Goal: Information Seeking & Learning: Learn about a topic

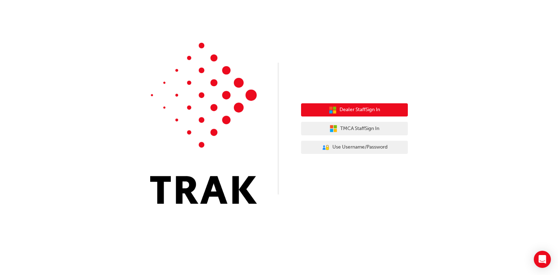
click at [367, 111] on span "Dealer Staff Sign In" at bounding box center [360, 110] width 41 height 8
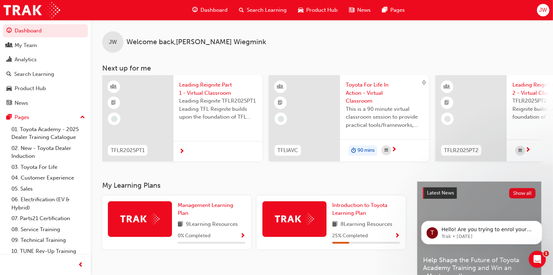
click at [215, 10] on span "Dashboard" at bounding box center [213, 10] width 27 height 8
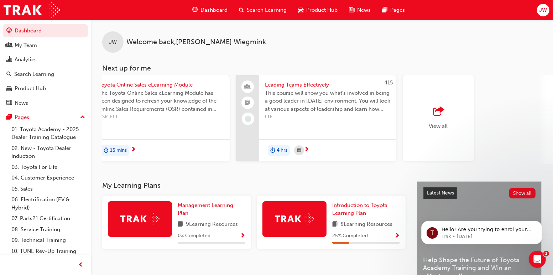
click at [214, 7] on span "Dashboard" at bounding box center [213, 10] width 27 height 8
click at [541, 10] on span "JW" at bounding box center [543, 10] width 8 height 8
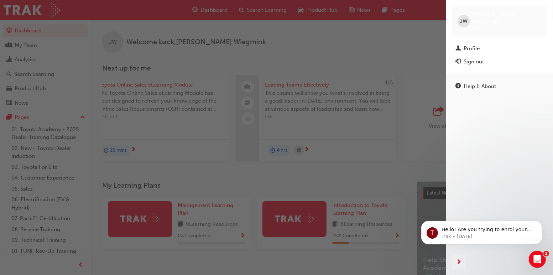
click at [430, 49] on div "button" at bounding box center [223, 137] width 446 height 275
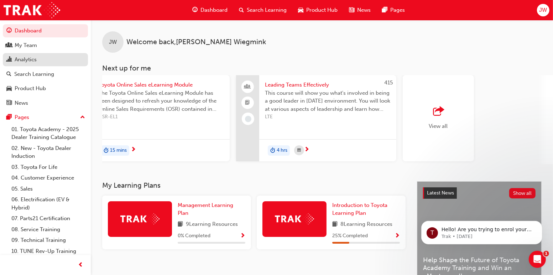
click at [26, 62] on div "Analytics" at bounding box center [26, 60] width 22 height 8
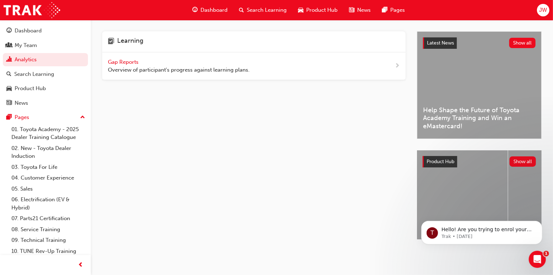
click at [134, 65] on div "Gap Reports Overview of participant's progress against learning plans." at bounding box center [179, 66] width 142 height 16
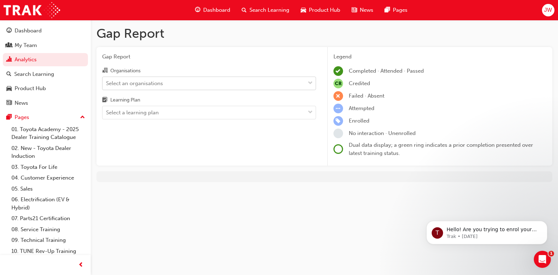
click at [169, 85] on div "Select an organisations" at bounding box center [204, 83] width 203 height 12
click at [107, 85] on input "Organisations Select an organisations" at bounding box center [106, 83] width 1 height 6
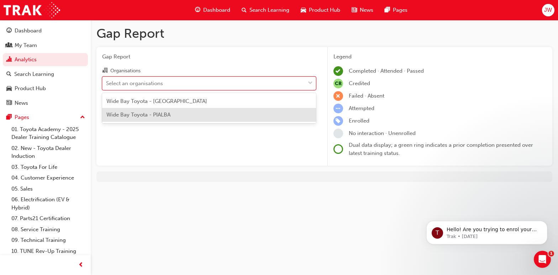
click at [171, 119] on div "Wide Bay Toyota - PIALBA" at bounding box center [209, 115] width 214 height 14
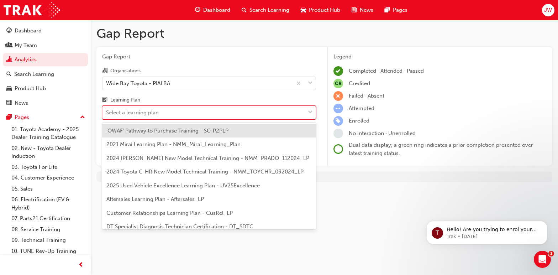
click at [172, 114] on div "Select a learning plan" at bounding box center [204, 112] width 203 height 12
click at [107, 114] on input "Learning Plan option 'OWAF' Pathway to Purchase Training - SC-P2PLP focused, 1 …" at bounding box center [106, 112] width 1 height 6
click at [172, 114] on div "Select a learning plan" at bounding box center [204, 112] width 203 height 12
click at [107, 114] on input "Learning Plan option 'OWAF' Pathway to Purchase Training - SC-P2PLP focused, 1 …" at bounding box center [106, 112] width 1 height 6
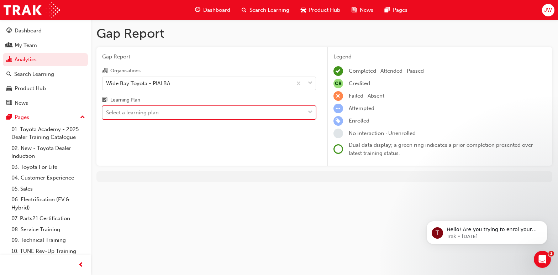
click at [172, 114] on div "Select a learning plan" at bounding box center [204, 112] width 203 height 12
click at [107, 114] on input "Learning Plan 0 results available. Select is focused ,type to refine list, pres…" at bounding box center [106, 112] width 1 height 6
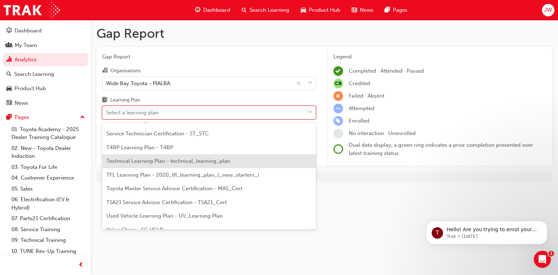
scroll to position [307, 0]
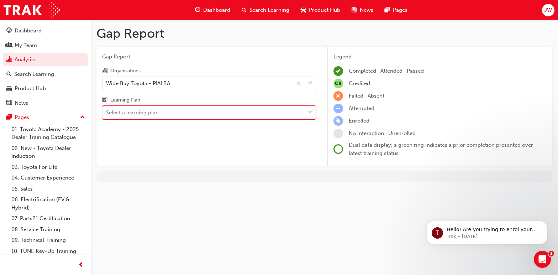
click at [313, 114] on div at bounding box center [310, 112] width 11 height 13
click at [107, 114] on input "Learning Plan 0 results available. Select is focused ,type to refine list, pres…" at bounding box center [106, 112] width 1 height 6
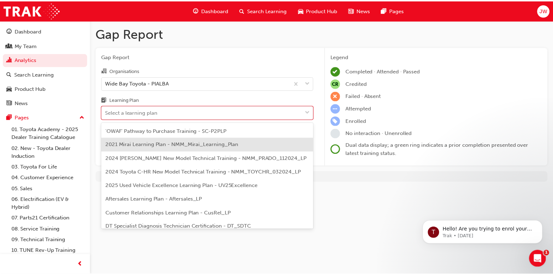
scroll to position [36, 0]
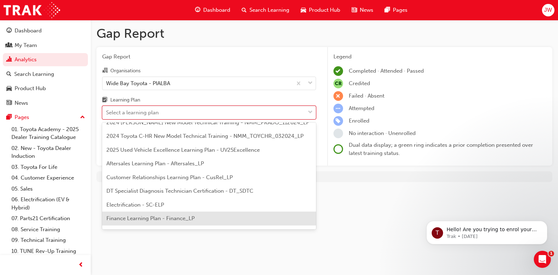
click at [255, 213] on div "Finance Learning Plan - Finance_LP" at bounding box center [209, 218] width 214 height 14
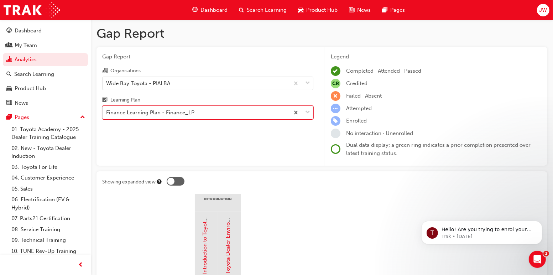
click at [307, 112] on span "down-icon" at bounding box center [307, 112] width 5 height 9
click at [107, 112] on input "Learning Plan option Finance Learning Plan - Finance_LP, selected. 0 results av…" at bounding box center [106, 112] width 1 height 6
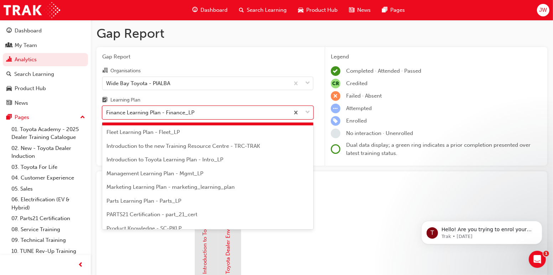
scroll to position [179, 0]
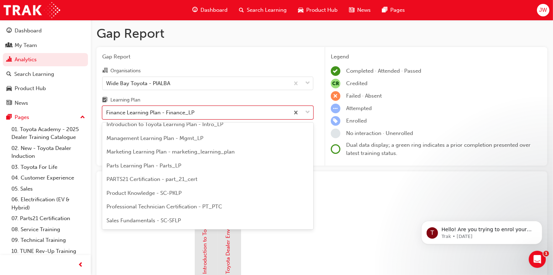
click at [138, 135] on span "Management Learning Plan - Mgmt_LP" at bounding box center [154, 138] width 97 height 6
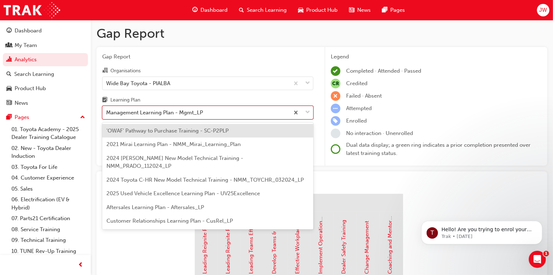
click at [308, 113] on span "down-icon" at bounding box center [307, 112] width 5 height 9
click at [107, 113] on input "Learning Plan option Management Learning Plan - Mgmt_LP, selected. option 'OWAF…" at bounding box center [106, 112] width 1 height 6
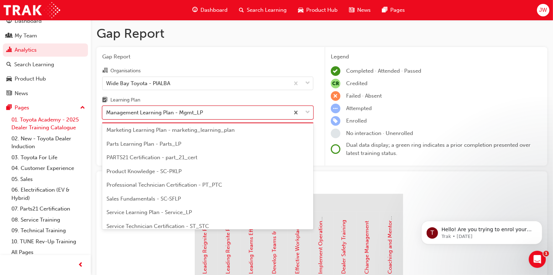
scroll to position [14, 0]
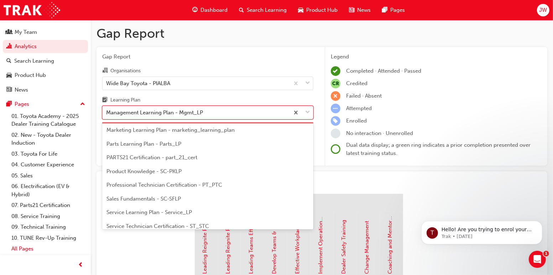
click at [27, 247] on link "All Pages" at bounding box center [48, 248] width 79 height 11
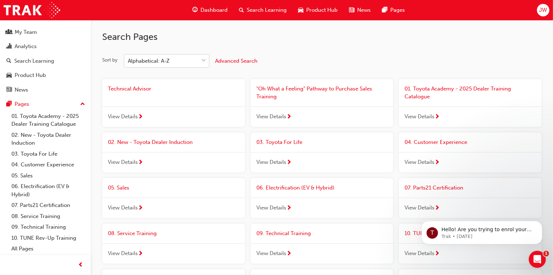
click at [205, 60] on span "down-icon" at bounding box center [203, 60] width 5 height 9
click at [129, 60] on input "Sort by Alphabetical: A-Z" at bounding box center [128, 61] width 1 height 6
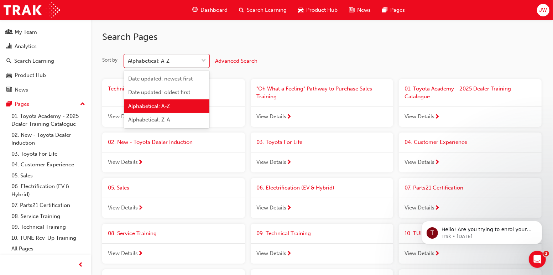
click at [285, 59] on div "Sort by option Alphabetical: A-Z focused, 3 of 4. 4 results available. Use Up a…" at bounding box center [321, 61] width 439 height 14
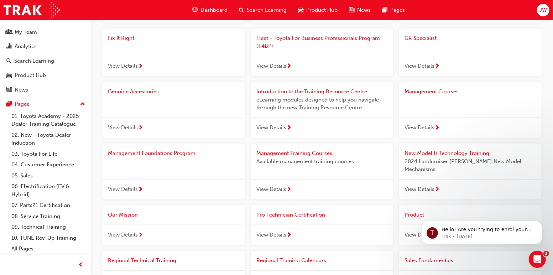
scroll to position [356, 0]
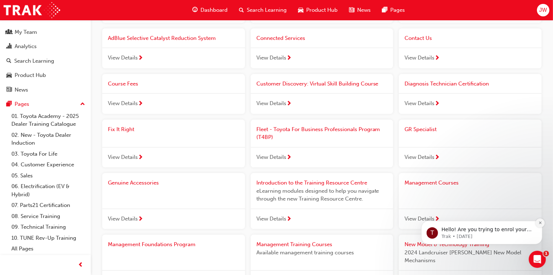
click at [542, 222] on button "Dismiss notification" at bounding box center [539, 222] width 9 height 9
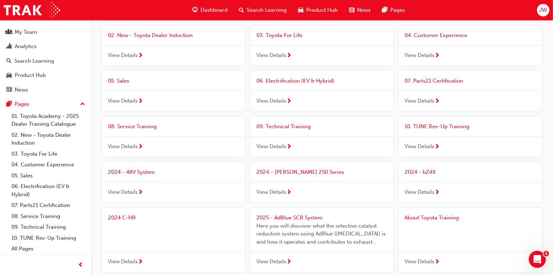
scroll to position [0, 0]
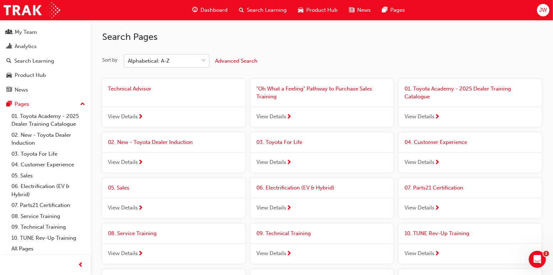
click at [202, 59] on span "down-icon" at bounding box center [203, 60] width 5 height 9
click at [129, 59] on input "Sort by Alphabetical: A-Z" at bounding box center [128, 61] width 1 height 6
click at [185, 58] on div "Alphabetical: A-Z" at bounding box center [161, 61] width 74 height 12
click at [129, 58] on input "Sort by 0 results available. Select is focused ,type to refine list, press Down…" at bounding box center [128, 61] width 1 height 6
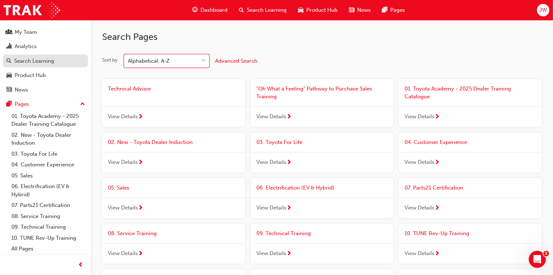
click at [43, 65] on link "Search Learning" at bounding box center [45, 60] width 85 height 13
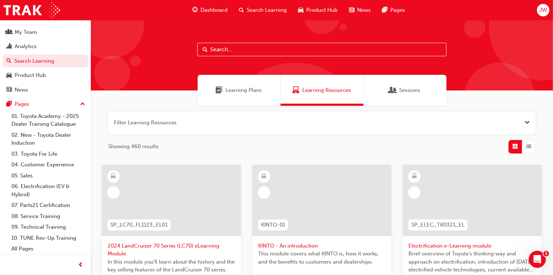
click at [254, 44] on input "text" at bounding box center [321, 50] width 249 height 14
type input "ACL"
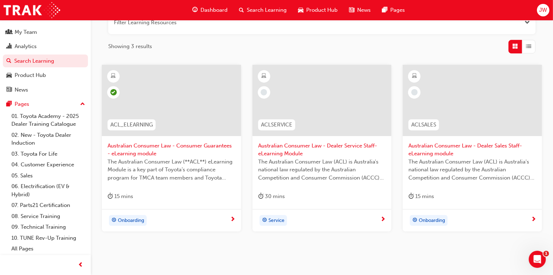
scroll to position [90, 0]
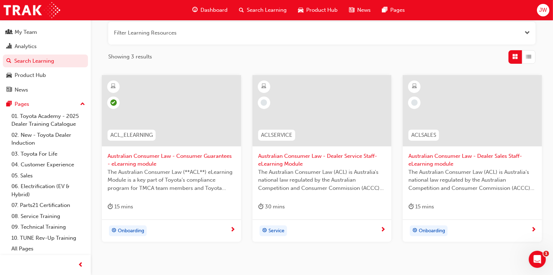
click at [134, 214] on div "Australian Consumer Law - Consumer Guarantees - eLearning module The Australian…" at bounding box center [171, 147] width 139 height 145
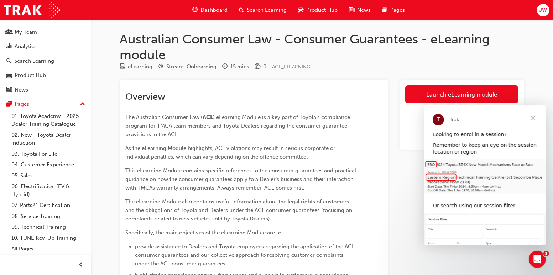
click at [533, 118] on span "Close" at bounding box center [533, 118] width 26 height 26
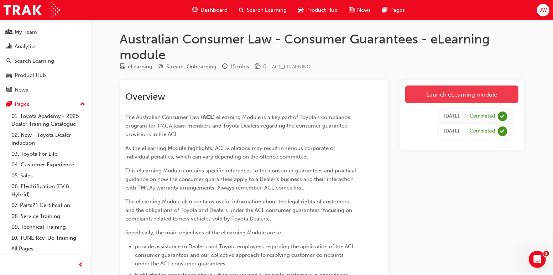
click at [458, 92] on link "Launch eLearning module" at bounding box center [461, 94] width 113 height 18
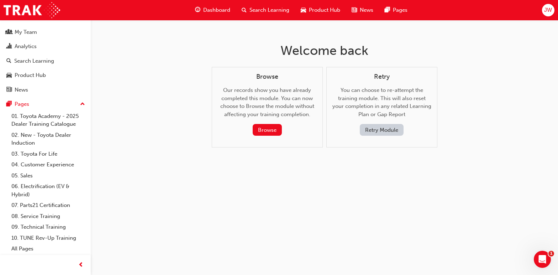
click at [378, 128] on button "Retry Module" at bounding box center [382, 130] width 44 height 12
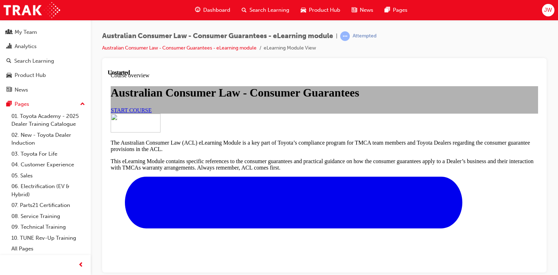
click at [152, 113] on link "START COURSE" at bounding box center [131, 110] width 41 height 6
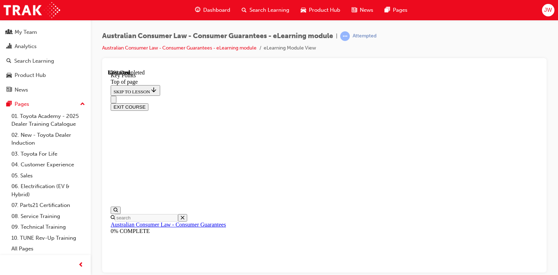
scroll to position [349, 0]
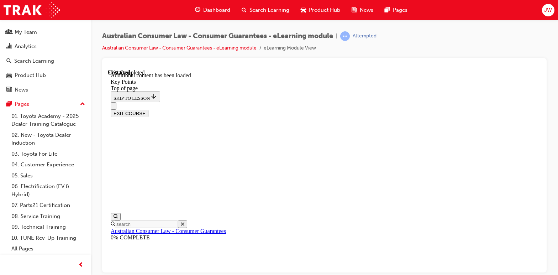
scroll to position [974, 0]
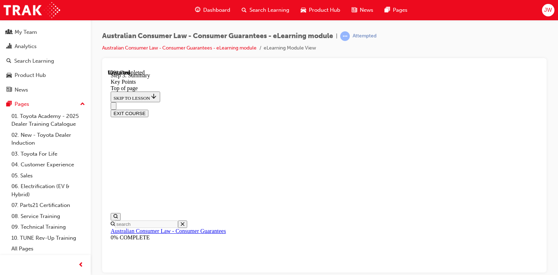
scroll to position [1103, 0]
click at [121, 107] on icon "Close navigation menu" at bounding box center [117, 109] width 7 height 5
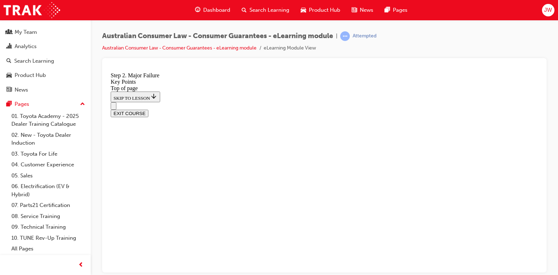
scroll to position [1400, 0]
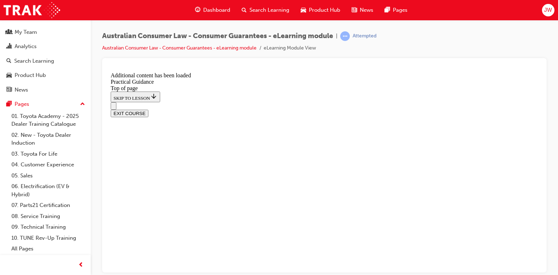
scroll to position [1780, 0]
